Goal: Task Accomplishment & Management: Use online tool/utility

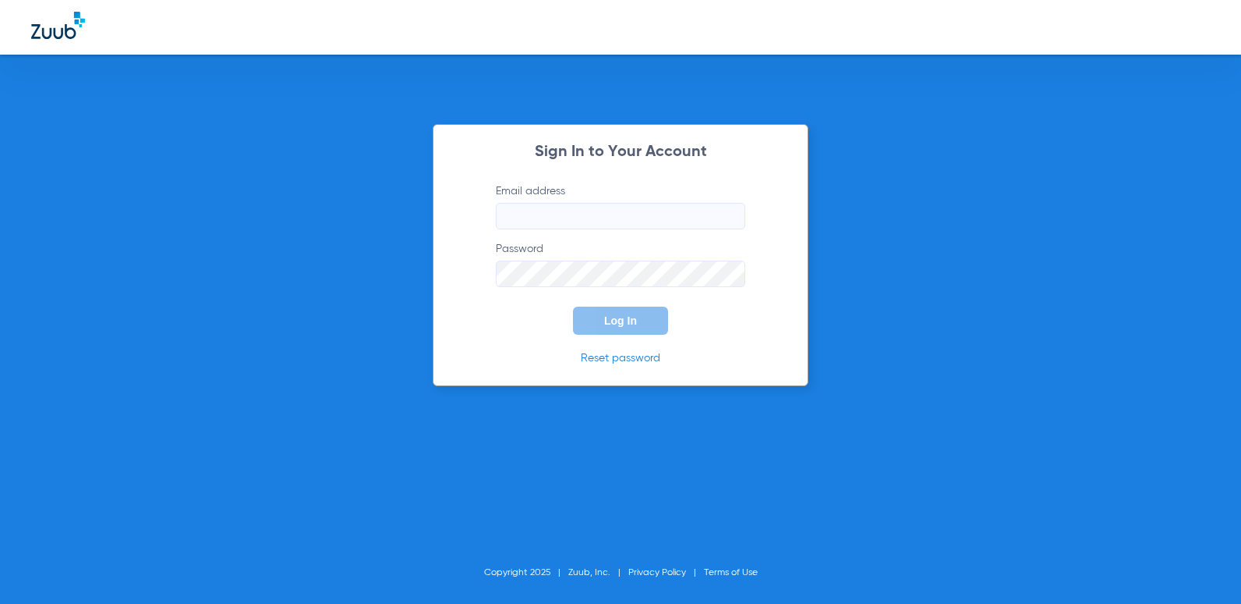
click at [593, 218] on input "Email address" at bounding box center [621, 216] width 250 height 27
type input "S"
type input "A"
click at [573, 306] on button "Log In" at bounding box center [620, 320] width 95 height 28
click at [620, 214] on input "[EMAIL_ADDRESS][DOMAIN_NAME]" at bounding box center [621, 216] width 250 height 27
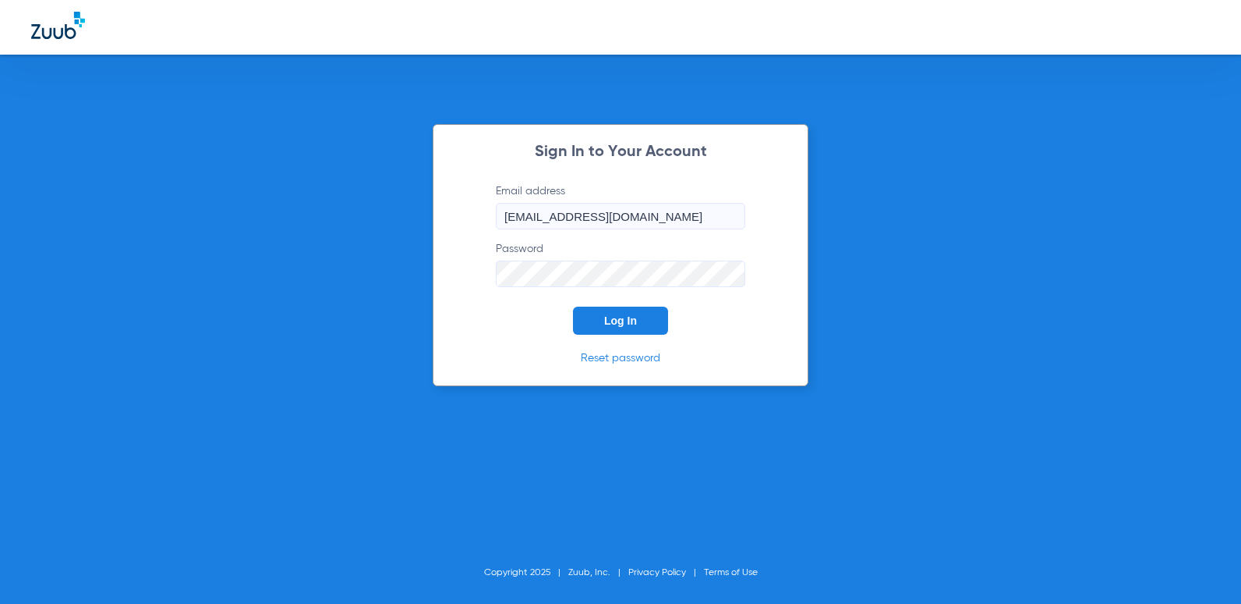
type input "[EMAIL_ADDRESS][DOMAIN_NAME]"
click at [627, 320] on span "Log In" at bounding box center [620, 320] width 33 height 12
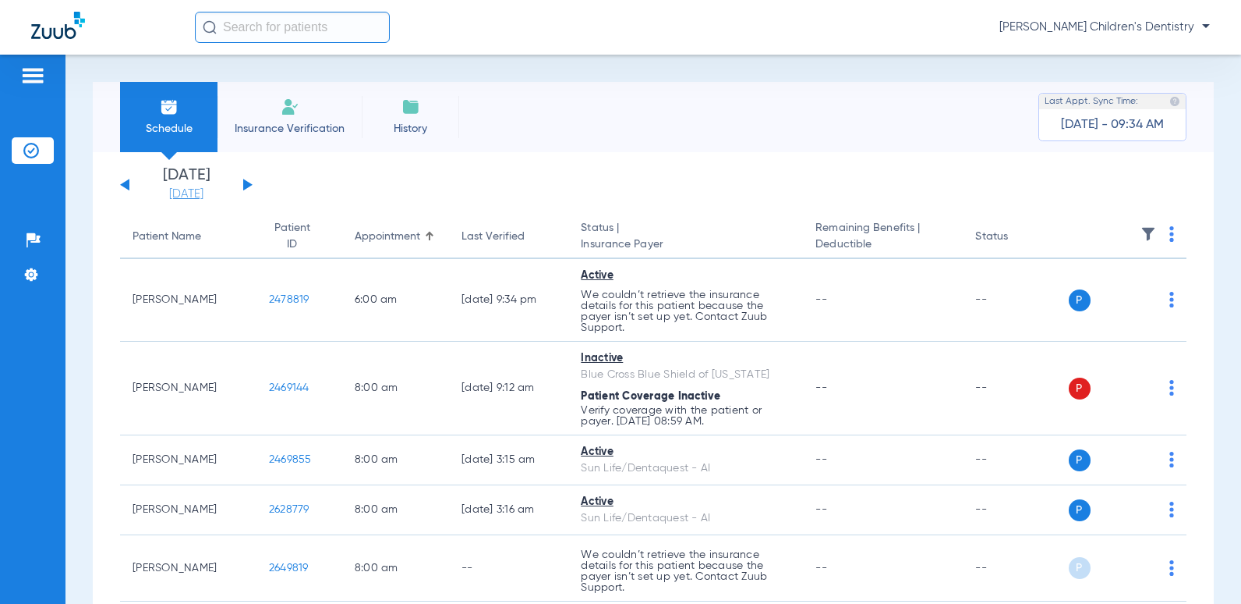
click at [200, 193] on link "[DATE]" at bounding box center [187, 194] width 94 height 16
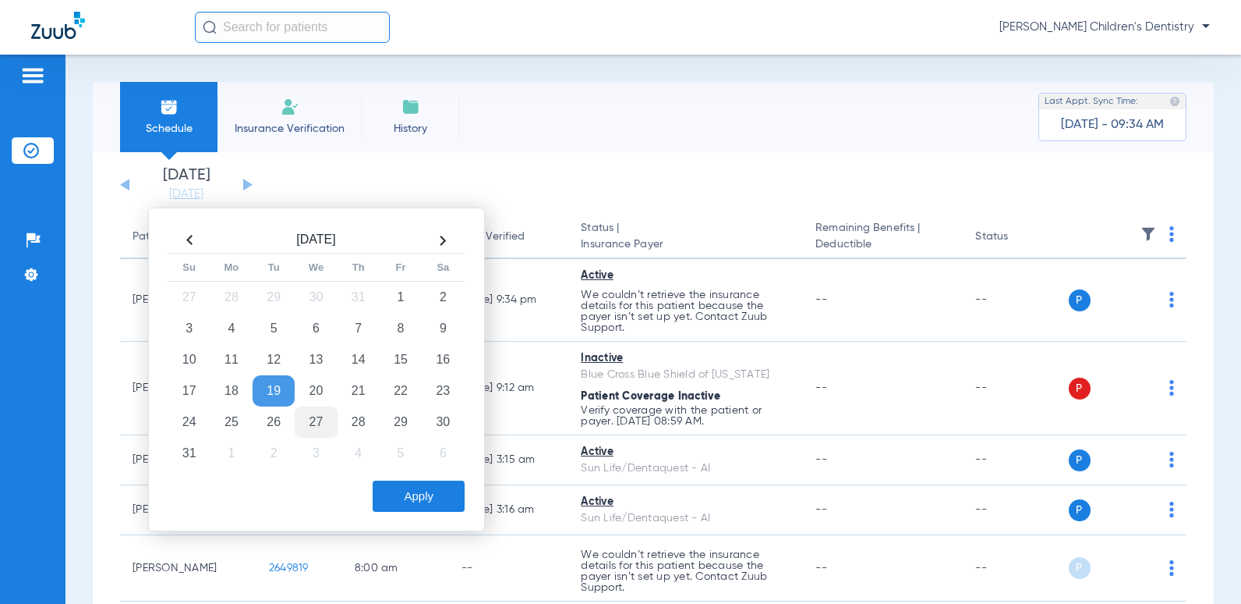
click at [299, 420] on td "27" at bounding box center [316, 421] width 42 height 31
click at [426, 487] on button "Apply" at bounding box center [419, 495] width 92 height 31
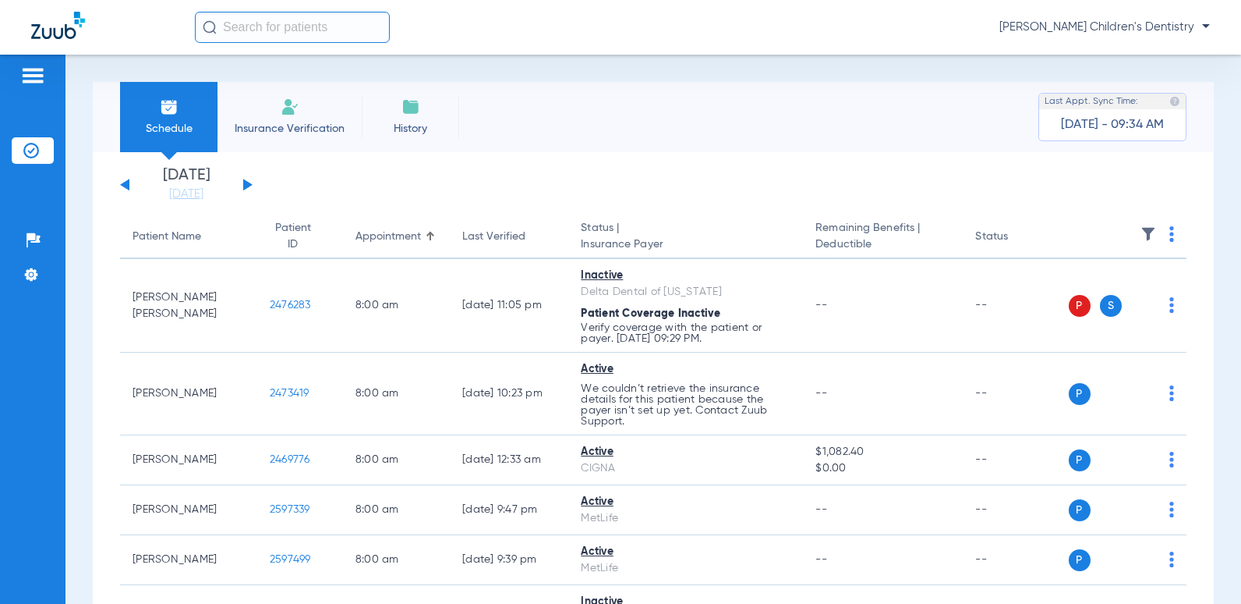
click at [1170, 234] on img at bounding box center [1172, 234] width 5 height 16
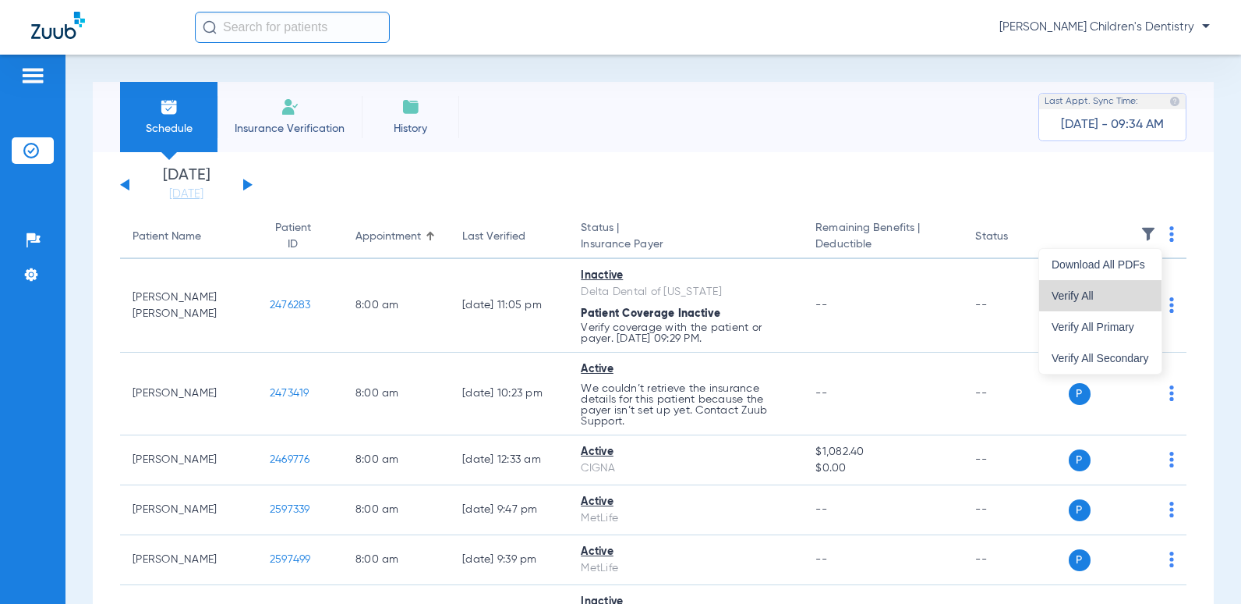
click at [1104, 292] on span "Verify All" at bounding box center [1100, 295] width 97 height 11
